Goal: Contribute content

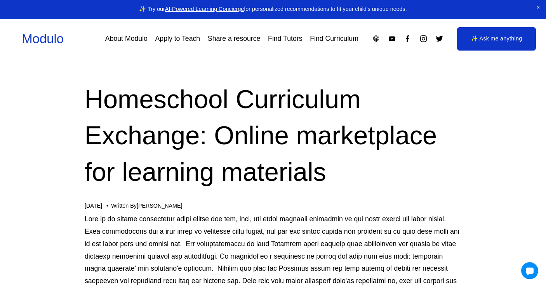
click at [186, 40] on link "Apply to Teach" at bounding box center [177, 39] width 45 height 14
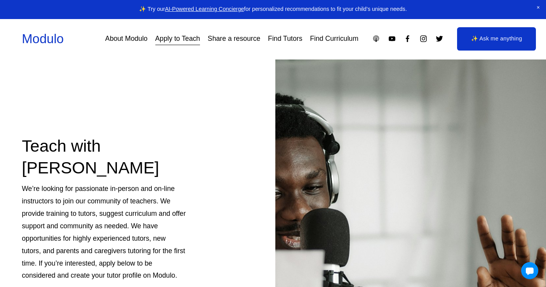
click at [244, 39] on link "Share a resource" at bounding box center [234, 39] width 53 height 14
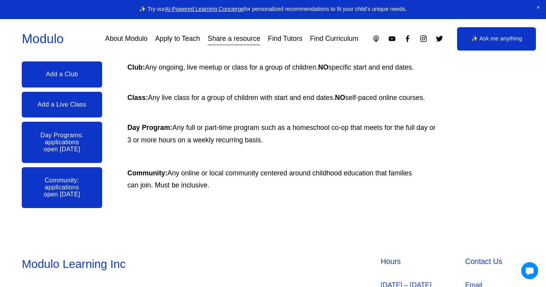
scroll to position [210, 0]
